Goal: Information Seeking & Learning: Learn about a topic

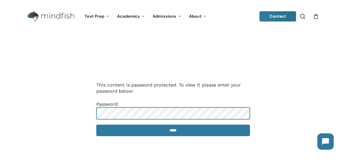
click at [60, 106] on div "This content is password protected. To view it please enter your password below…" at bounding box center [172, 112] width 305 height 153
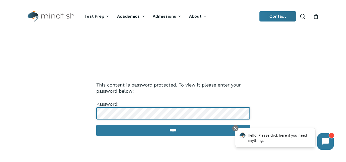
click at [96, 125] on input "*****" at bounding box center [173, 131] width 154 height 12
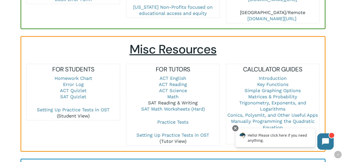
scroll to position [333, 0]
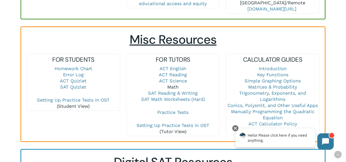
click at [174, 88] on link "Math" at bounding box center [172, 86] width 11 height 5
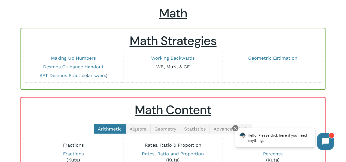
scroll to position [26, 0]
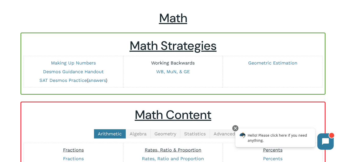
click at [194, 63] on link "Working Backwards" at bounding box center [172, 62] width 43 height 5
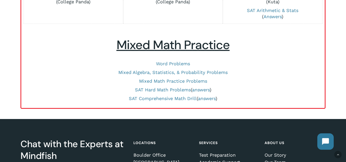
scroll to position [281, 0]
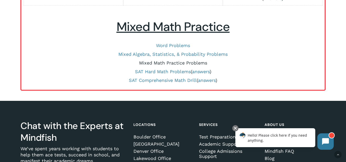
click at [190, 62] on link "Mixed Math Practice Problems" at bounding box center [173, 62] width 68 height 5
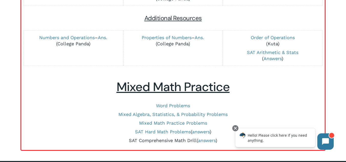
scroll to position [230, 0]
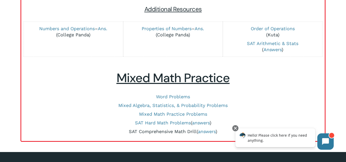
click at [167, 130] on link "SAT Comprehensive Math Drill" at bounding box center [163, 131] width 68 height 5
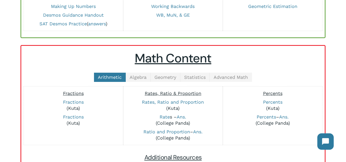
scroll to position [77, 0]
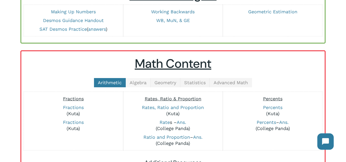
click at [130, 80] on span "Algebra" at bounding box center [137, 82] width 17 height 5
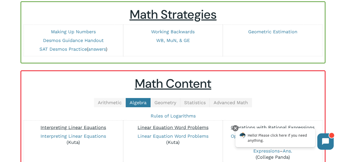
scroll to position [51, 0]
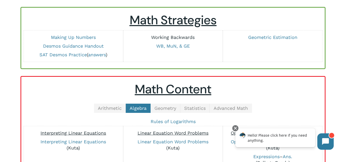
click at [180, 39] on link "Working Backwards" at bounding box center [172, 37] width 43 height 5
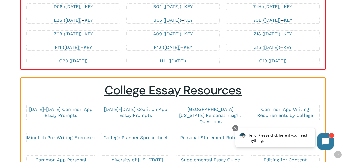
scroll to position [1151, 0]
